Goal: Check status: Check status

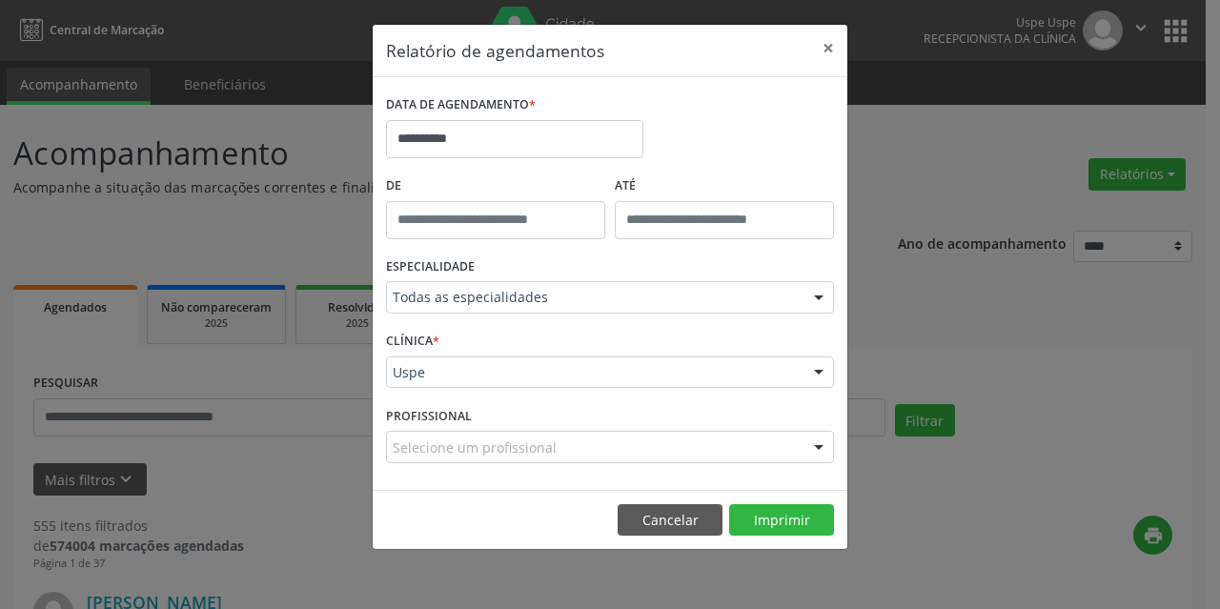
click at [657, 532] on button "Cancelar" at bounding box center [669, 520] width 105 height 32
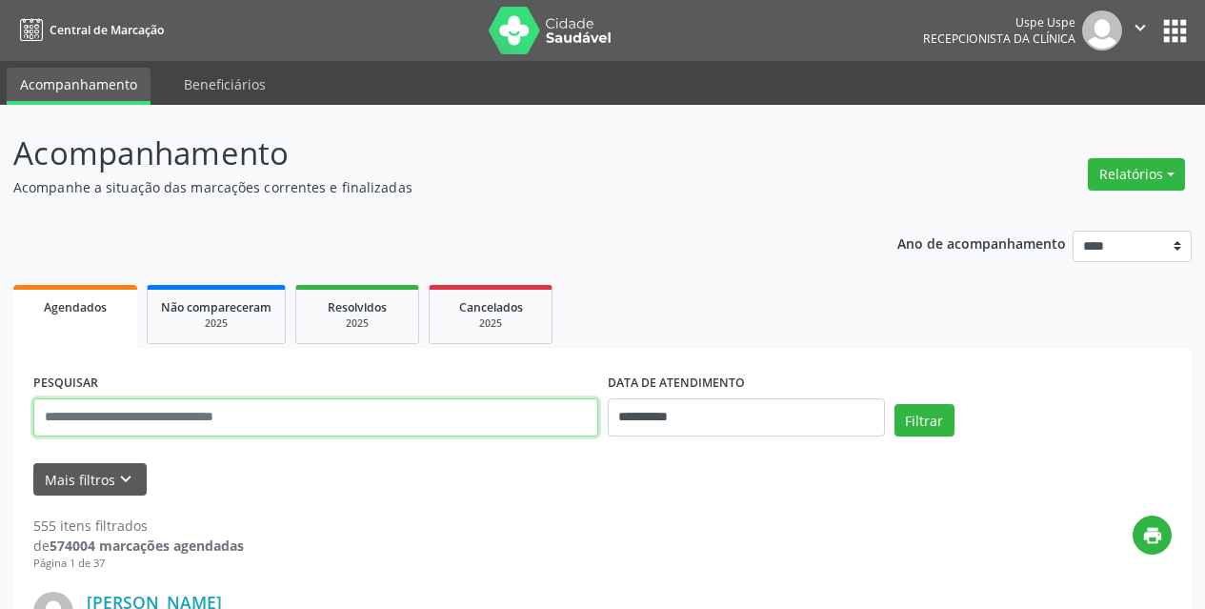
click at [408, 407] on input "text" at bounding box center [315, 417] width 565 height 38
type input "**********"
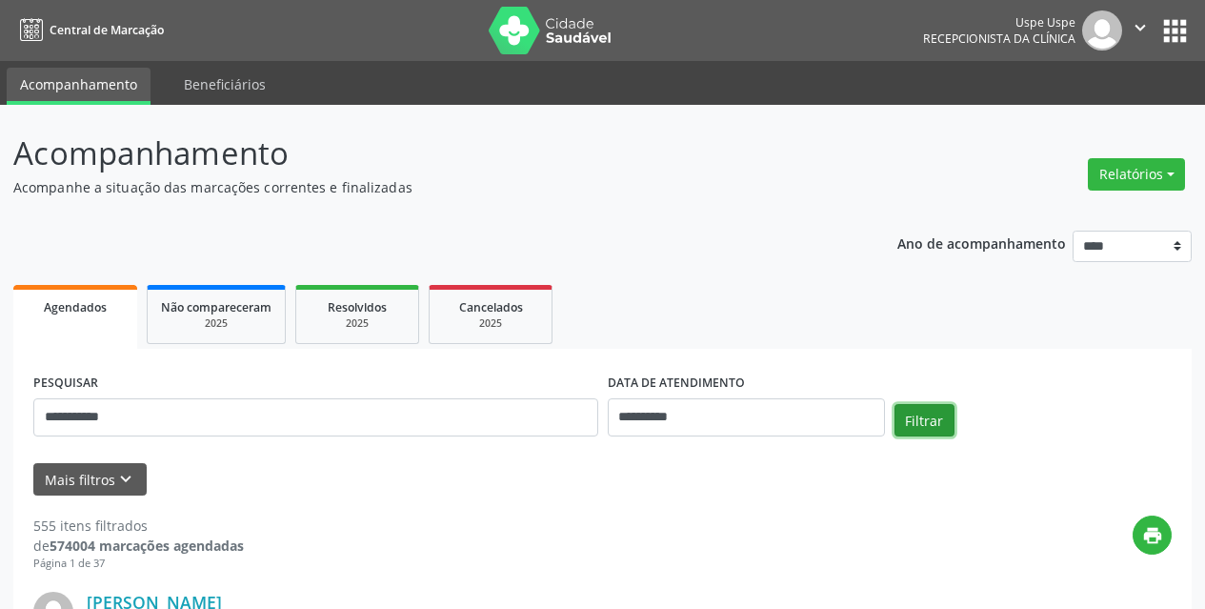
click at [924, 413] on button "Filtrar" at bounding box center [925, 420] width 60 height 32
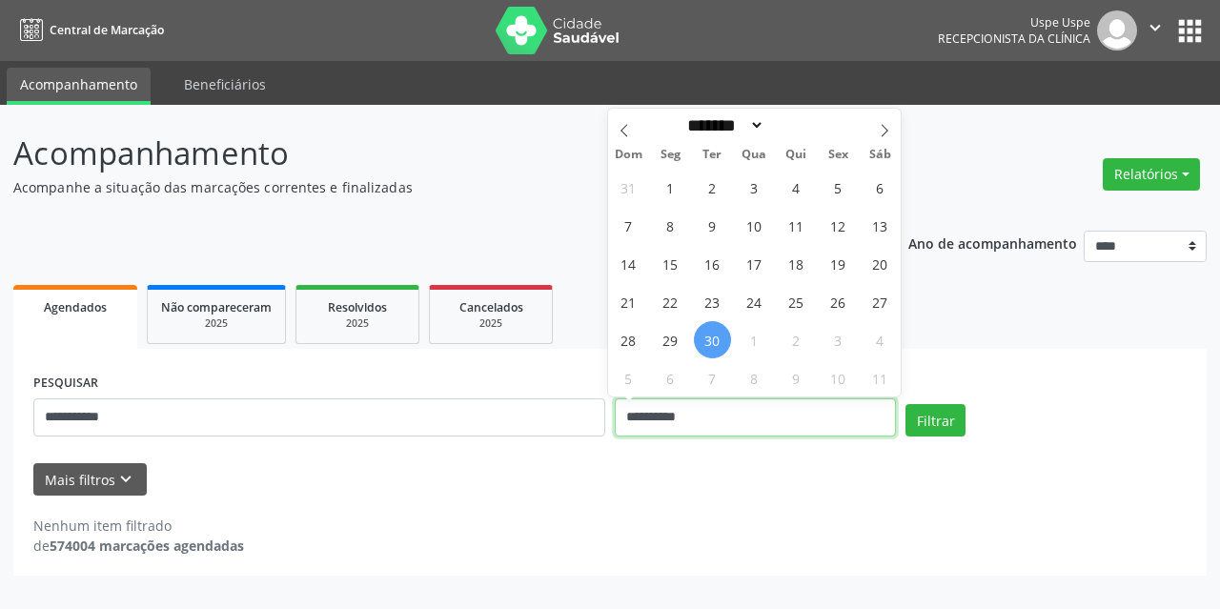
drag, startPoint x: 753, startPoint y: 417, endPoint x: 309, endPoint y: 419, distance: 444.1
click at [309, 419] on div "**********" at bounding box center [610, 409] width 1163 height 81
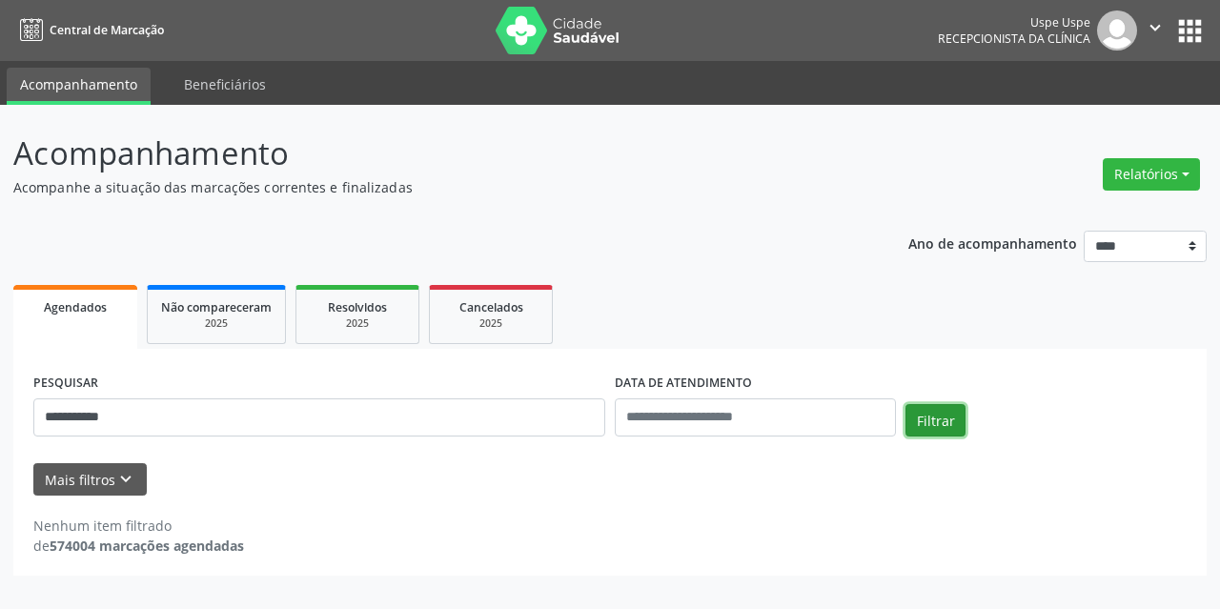
click at [934, 415] on button "Filtrar" at bounding box center [935, 420] width 60 height 32
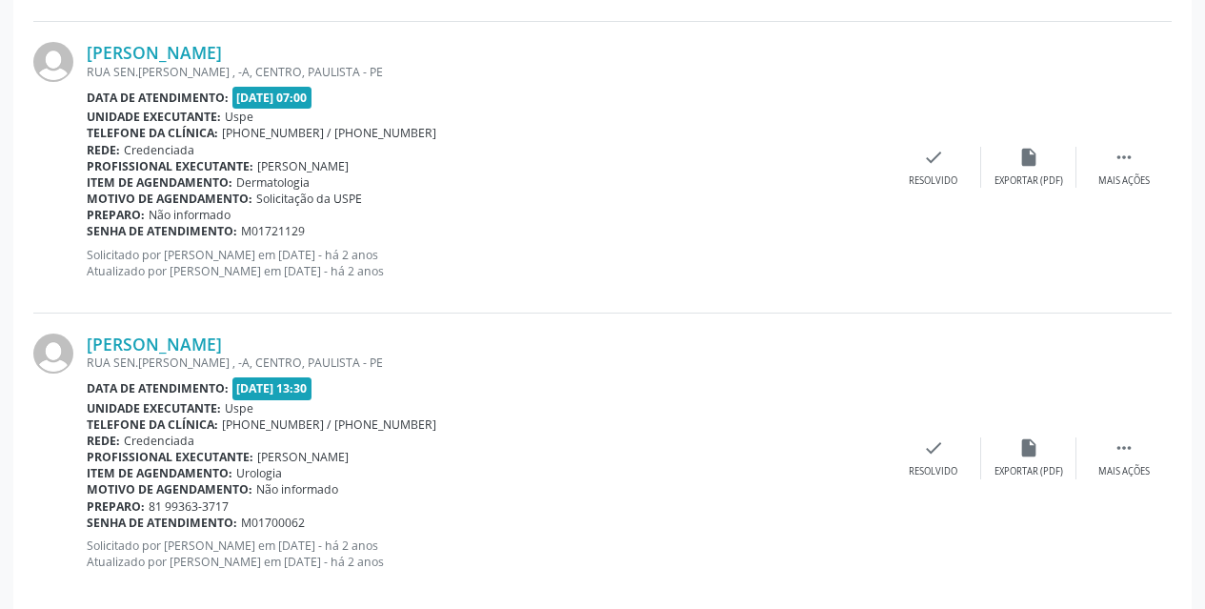
scroll to position [4416, 0]
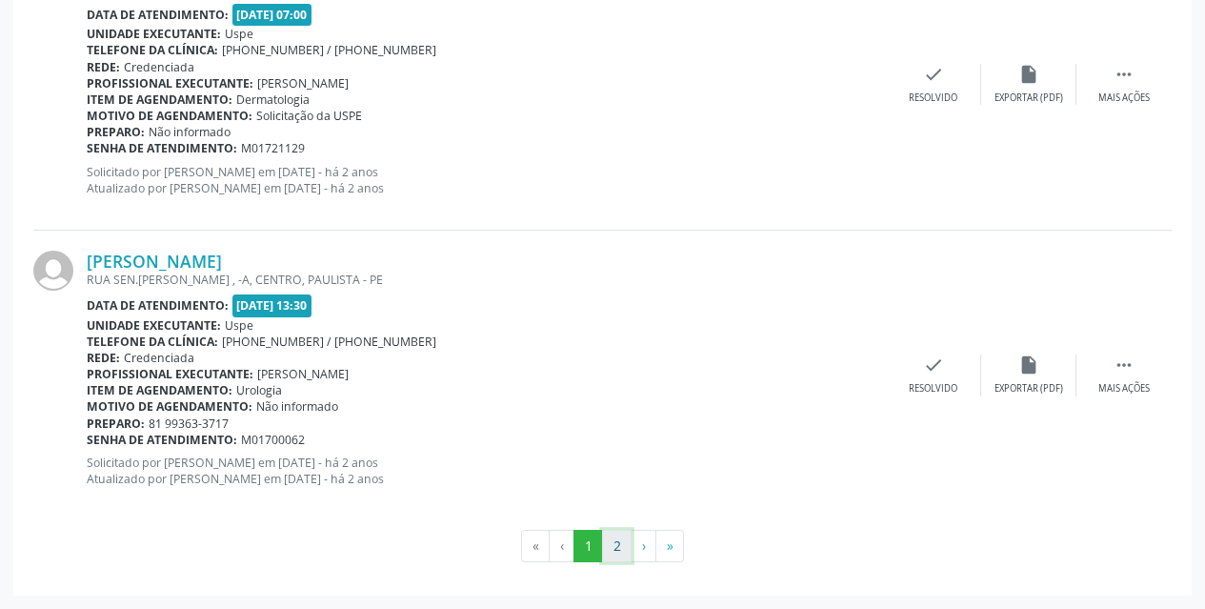
click at [617, 558] on button "2" at bounding box center [617, 546] width 30 height 32
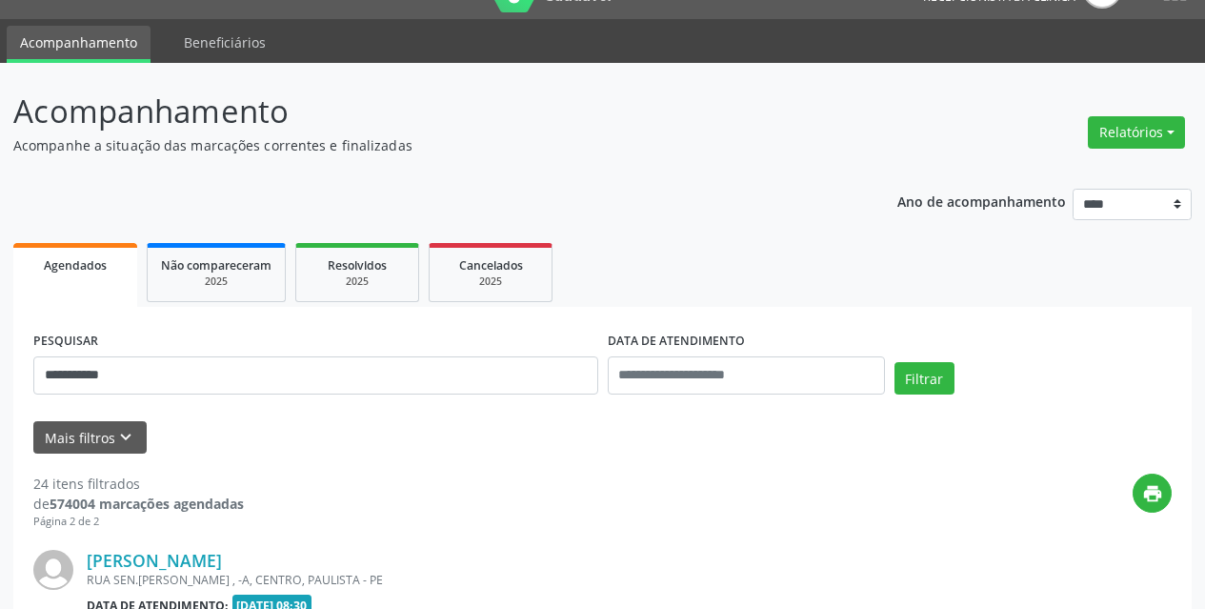
scroll to position [2653, 0]
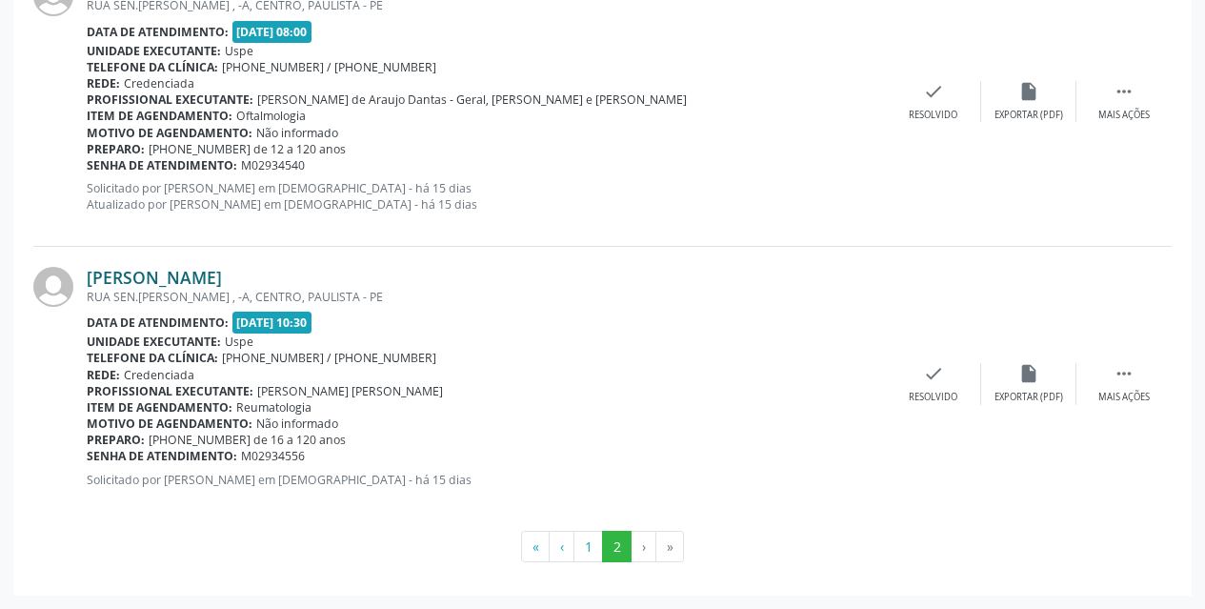
click at [222, 268] on link "[PERSON_NAME]" at bounding box center [154, 277] width 135 height 21
click at [222, 274] on link "[PERSON_NAME]" at bounding box center [154, 277] width 135 height 21
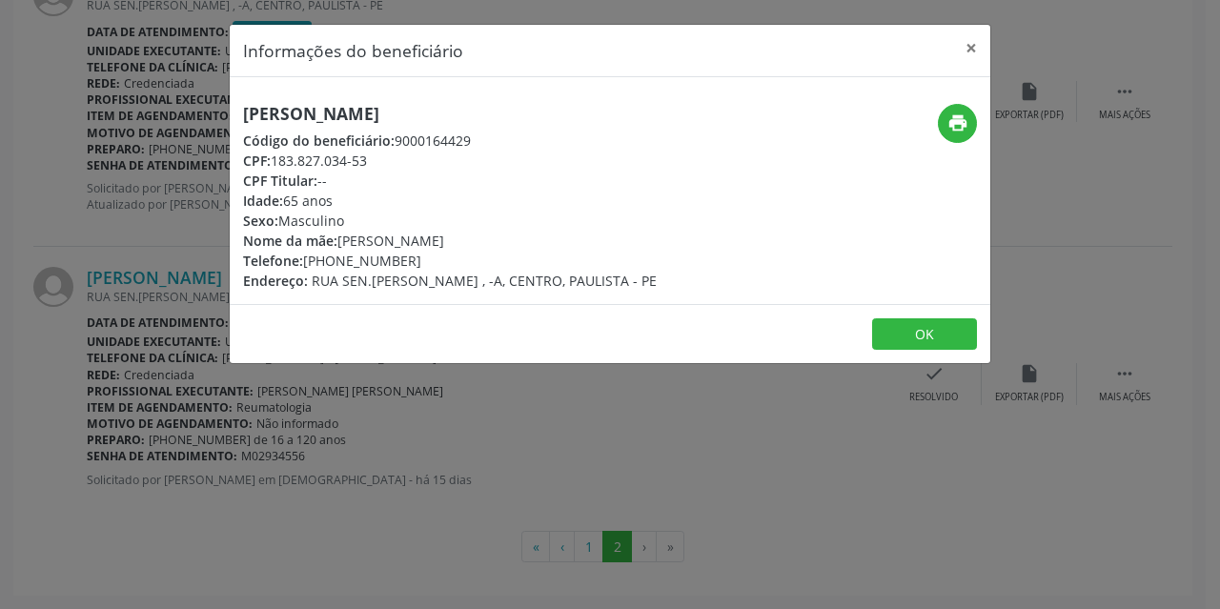
click at [348, 111] on h5 "[PERSON_NAME]" at bounding box center [450, 114] width 414 height 20
copy div "[PERSON_NAME]"
click at [974, 48] on button "×" at bounding box center [971, 48] width 38 height 47
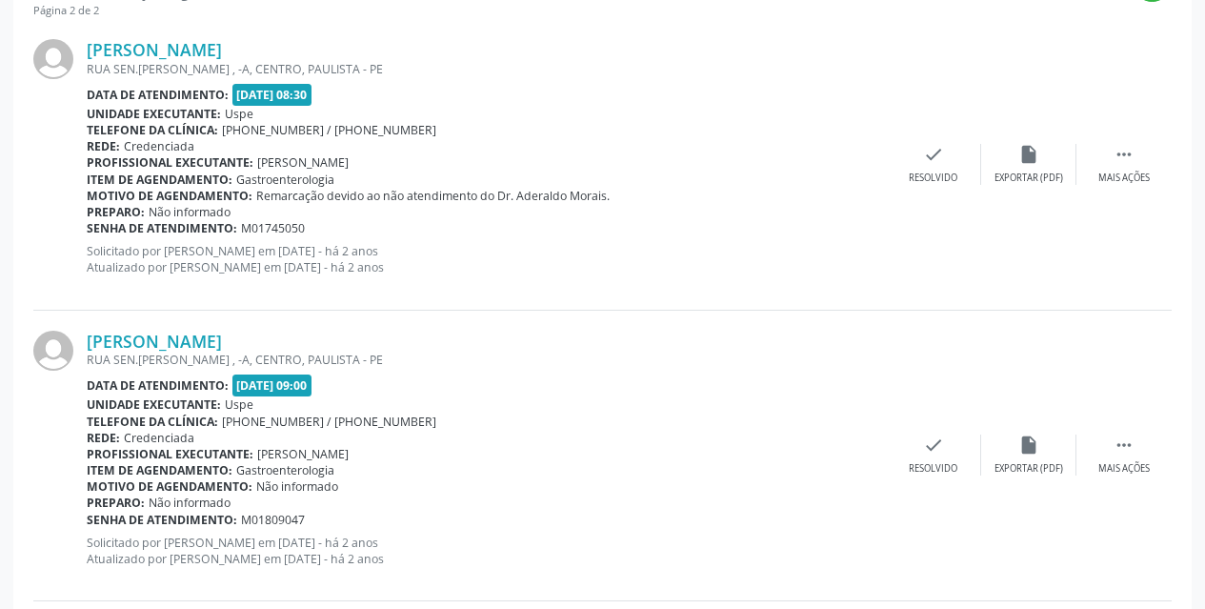
scroll to position [0, 0]
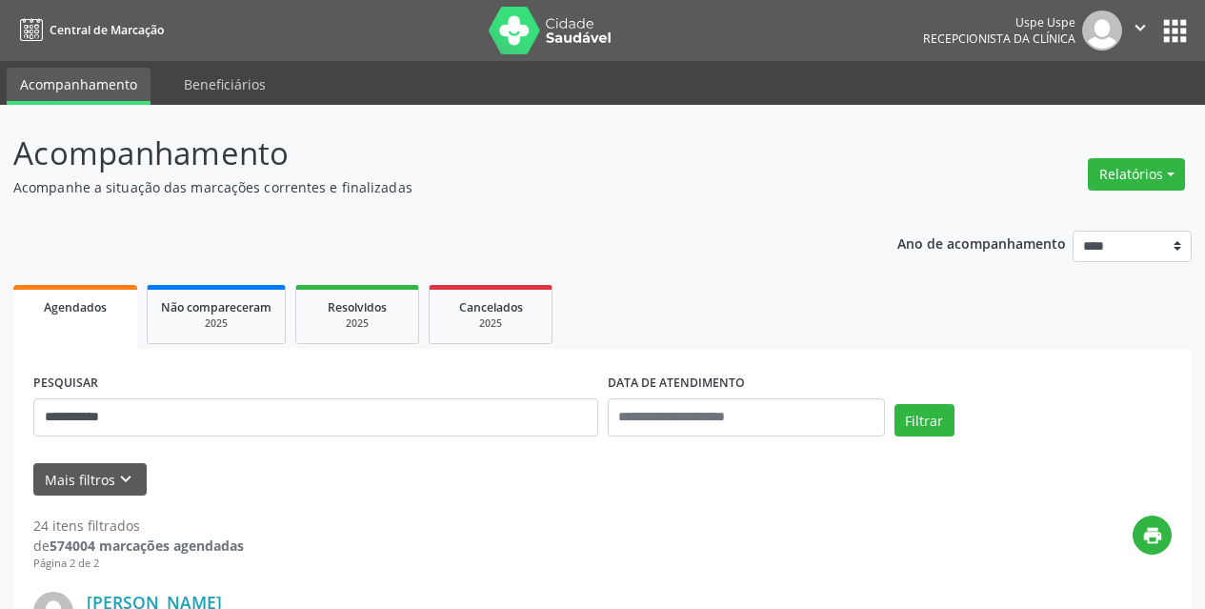
drag, startPoint x: 207, startPoint y: 395, endPoint x: 0, endPoint y: 441, distance: 211.8
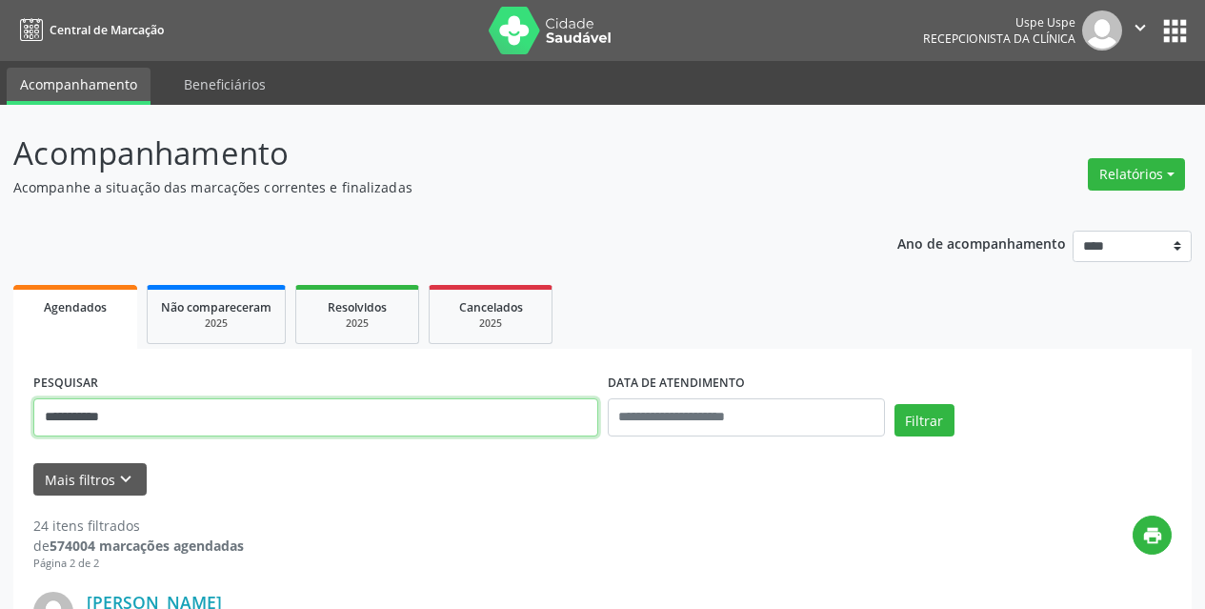
drag, startPoint x: 189, startPoint y: 433, endPoint x: 0, endPoint y: 440, distance: 188.8
type input "**********"
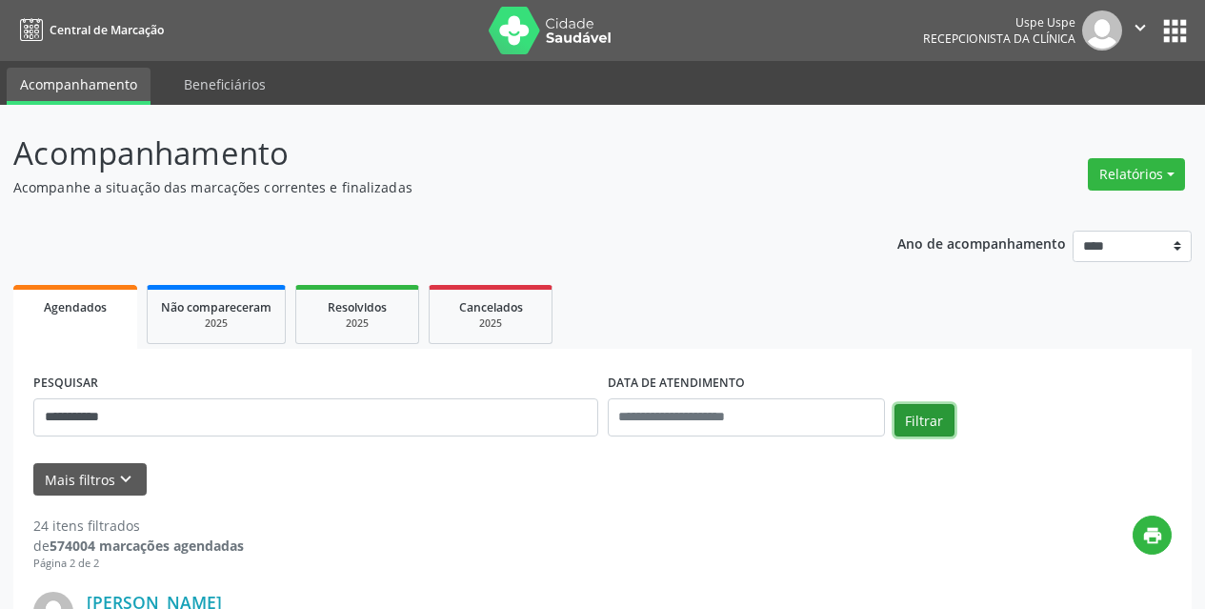
click at [921, 415] on button "Filtrar" at bounding box center [925, 420] width 60 height 32
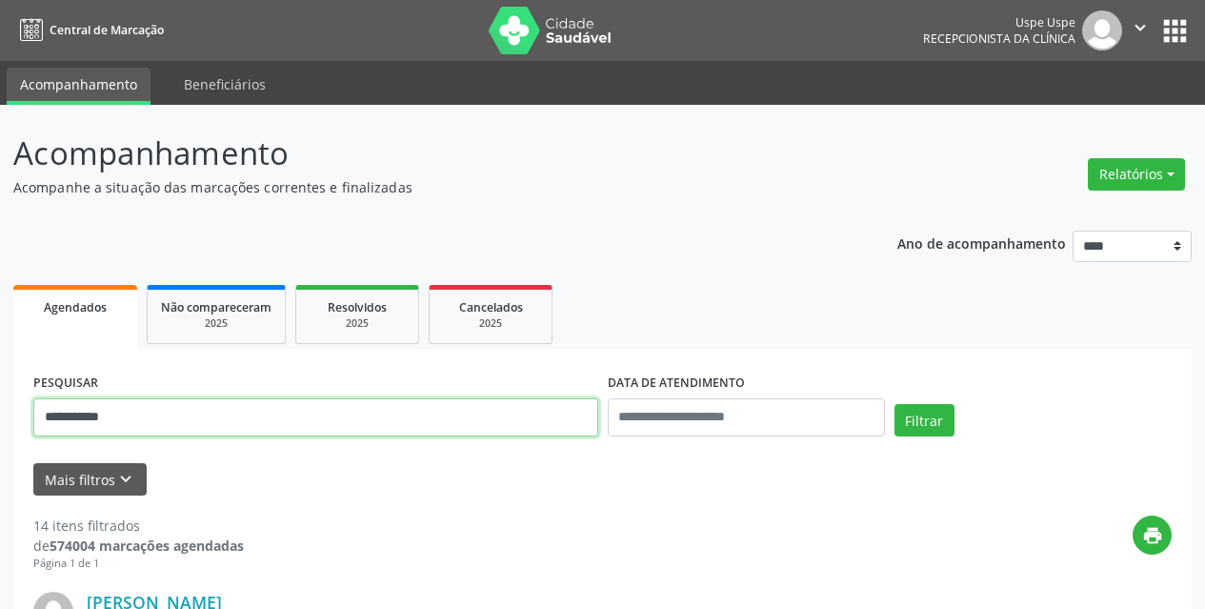
drag, startPoint x: 171, startPoint y: 423, endPoint x: 0, endPoint y: 422, distance: 170.6
type input "**********"
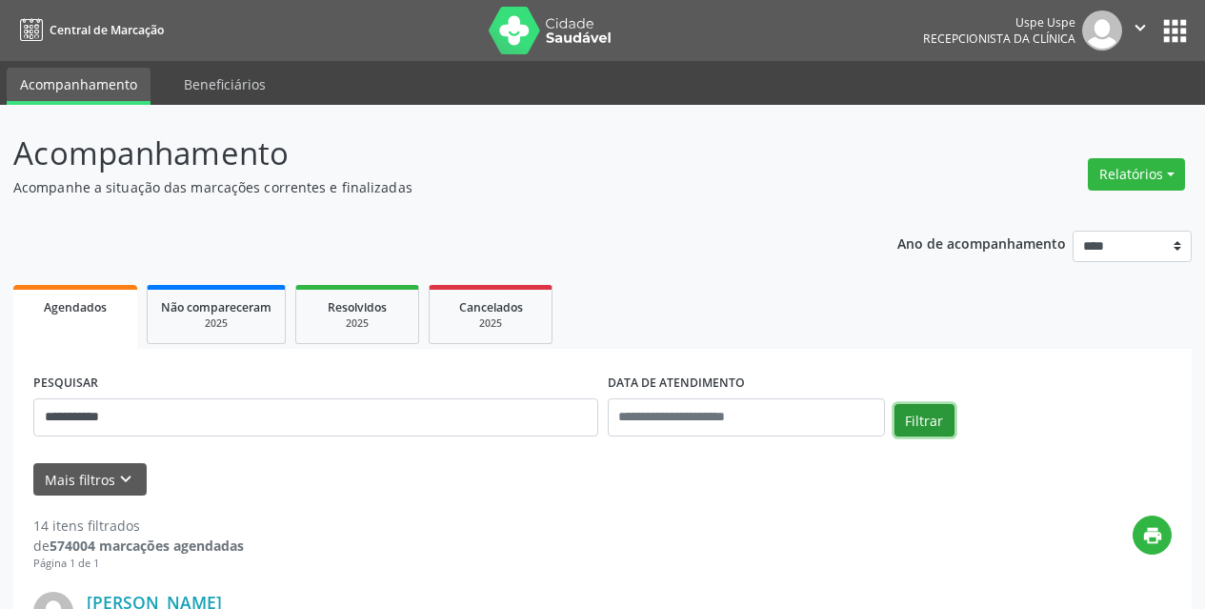
click at [941, 424] on button "Filtrar" at bounding box center [925, 420] width 60 height 32
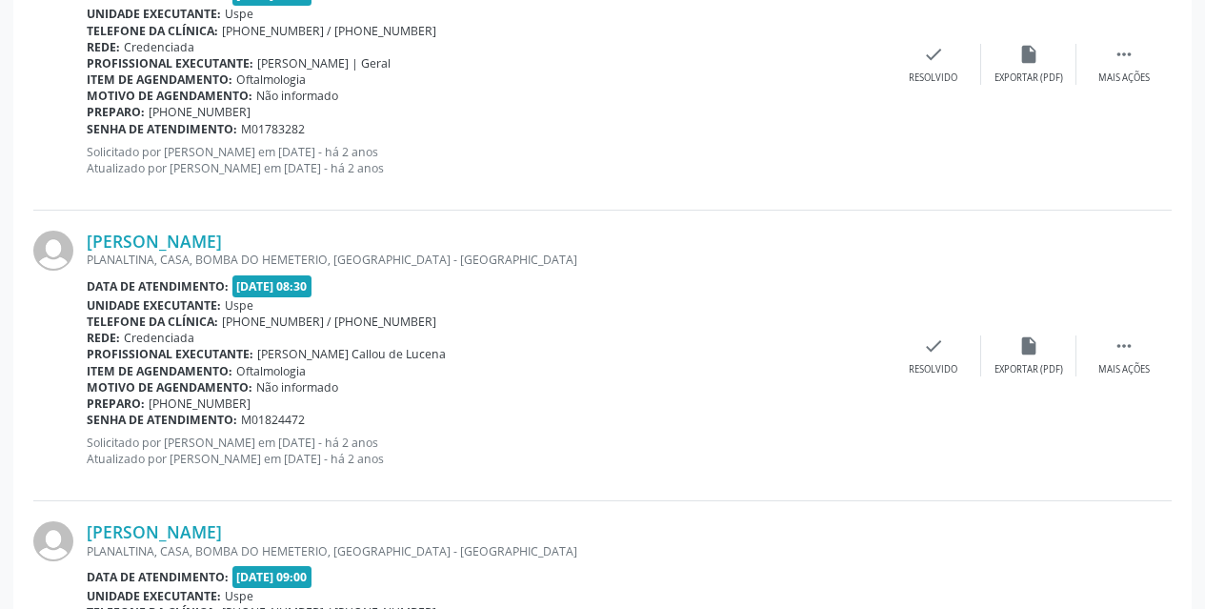
scroll to position [4070, 0]
